Goal: Book appointment/travel/reservation

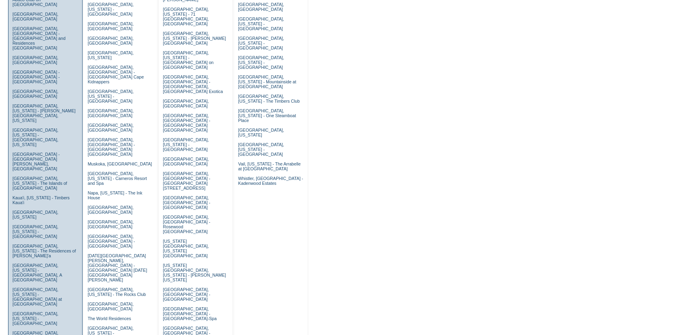
scroll to position [201, 0]
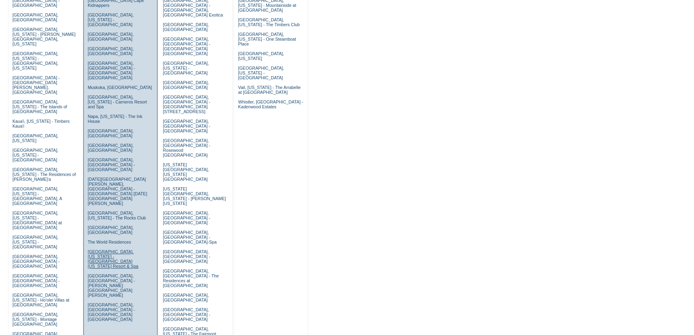
click at [116, 249] on link "[GEOGRAPHIC_DATA], [US_STATE] - [GEOGRAPHIC_DATA] [US_STATE] Resort & Spa" at bounding box center [113, 258] width 51 height 19
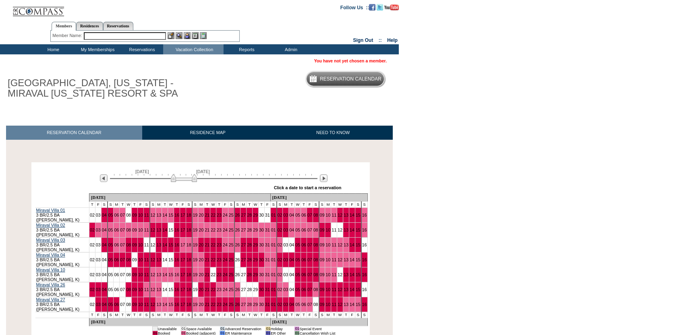
click at [325, 183] on div at bounding box center [323, 178] width 9 height 9
click at [325, 181] on img at bounding box center [324, 178] width 8 height 8
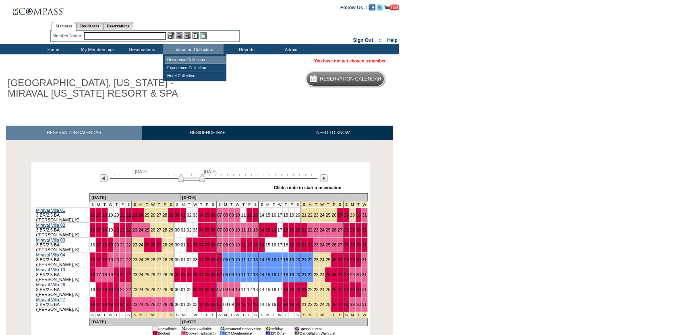
click at [201, 60] on td "Residence Collection" at bounding box center [195, 60] width 60 height 8
